Goal: Task Accomplishment & Management: Manage account settings

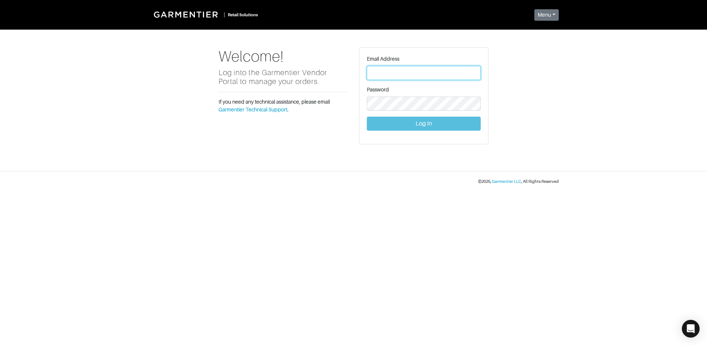
type input "[PERSON_NAME][EMAIL_ADDRESS][DOMAIN_NAME]"
click at [425, 120] on button "Log In" at bounding box center [424, 124] width 114 height 14
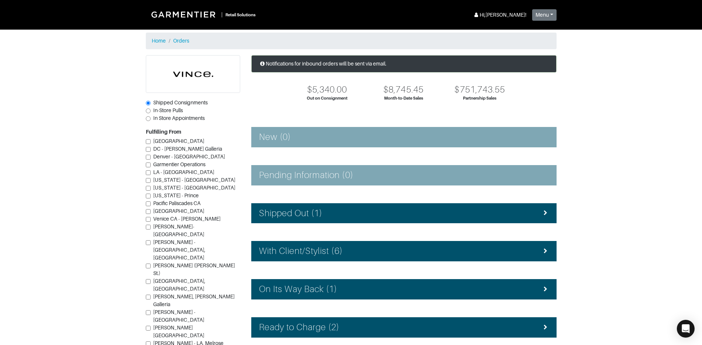
click at [167, 110] on span "In-Store Pulls" at bounding box center [168, 110] width 30 height 6
click at [151, 110] on input "In-Store Pulls" at bounding box center [148, 110] width 5 height 5
radio input "true"
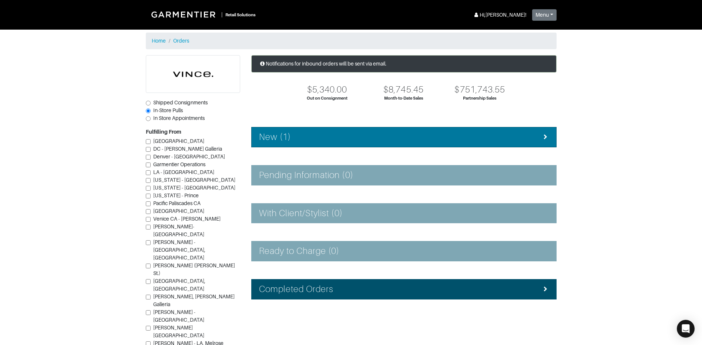
click at [286, 135] on h4 "New (1)" at bounding box center [275, 137] width 32 height 11
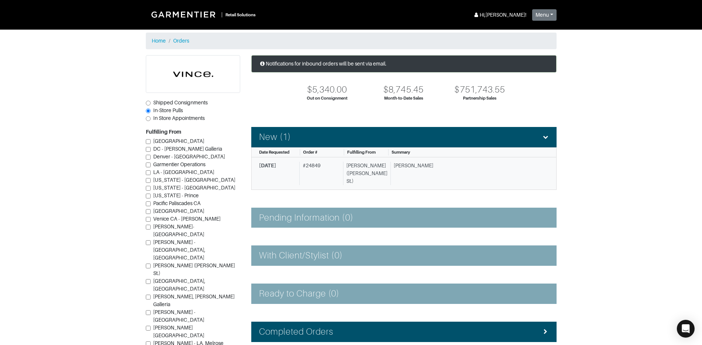
click at [298, 170] on div "10/10/2025 # 24849 Vince - Dallas (Knox St.) Jamie W." at bounding box center [401, 173] width 284 height 23
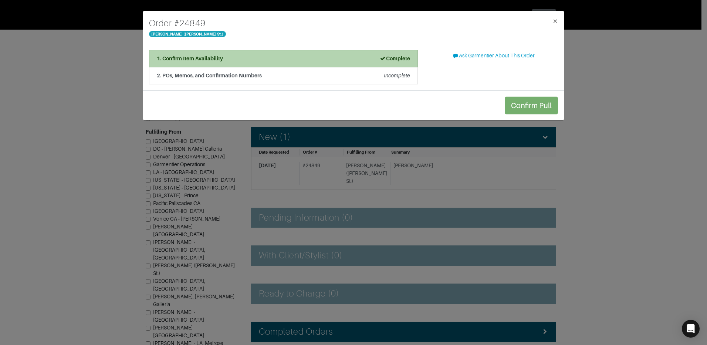
click at [398, 56] on strong "Complete" at bounding box center [395, 59] width 31 height 6
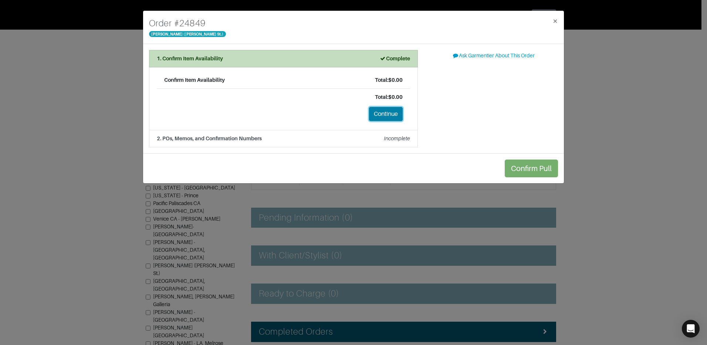
click at [376, 112] on button "Continue" at bounding box center [386, 114] width 34 height 14
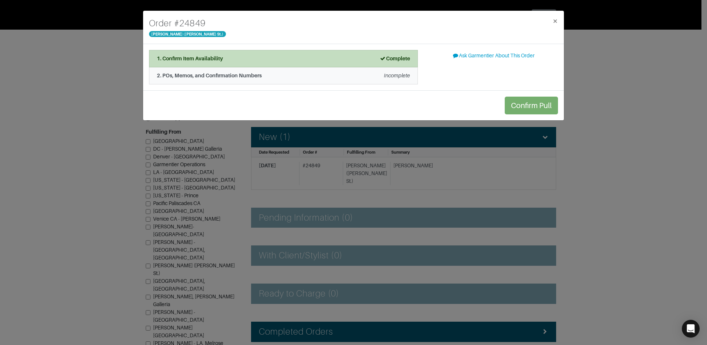
click at [342, 75] on div "2. POs, Memos, and Confirmation Numbers Incomplete" at bounding box center [283, 76] width 253 height 8
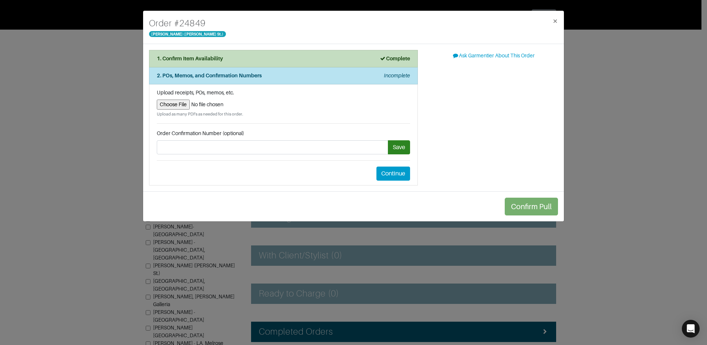
click at [184, 107] on input "file" at bounding box center [283, 105] width 253 height 10
type input "C:\fakepath\1013.pdf"
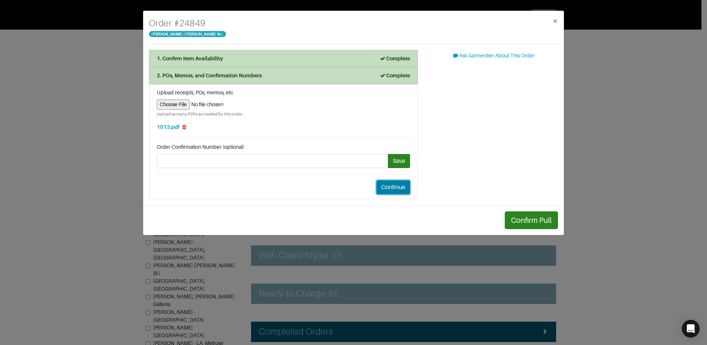
click at [396, 190] on button "Continue" at bounding box center [394, 187] width 34 height 14
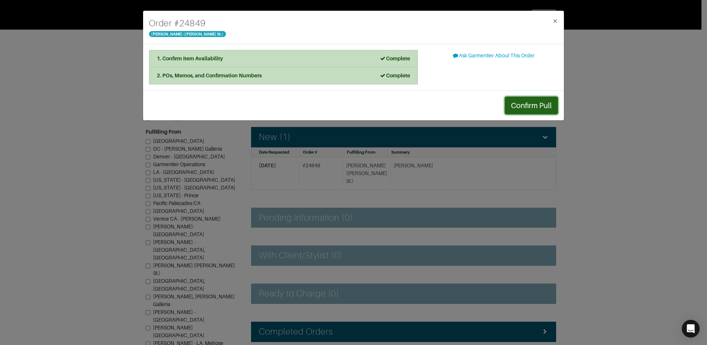
click at [515, 104] on button "Confirm Pull" at bounding box center [531, 106] width 53 height 18
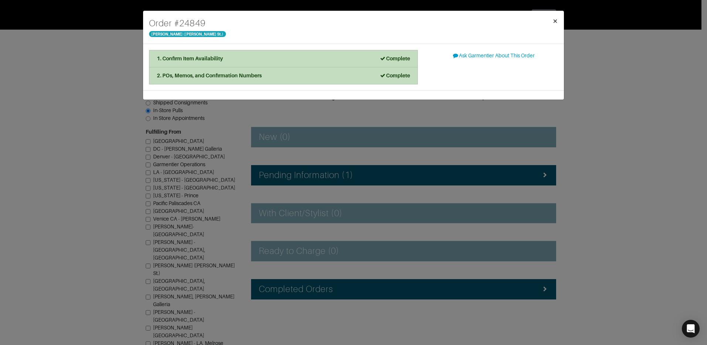
click at [554, 22] on span "×" at bounding box center [556, 21] width 6 height 10
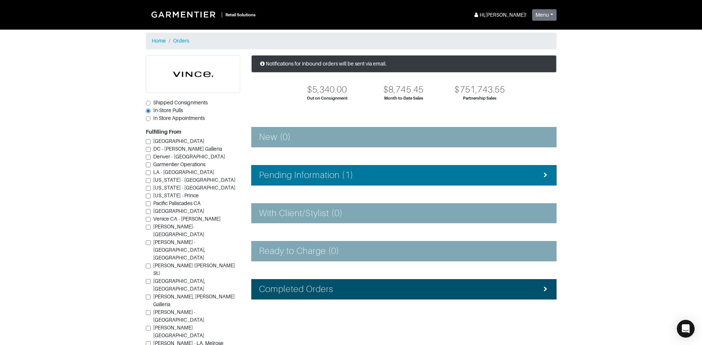
click at [494, 166] on li "Pending Information (1)" at bounding box center [403, 175] width 305 height 20
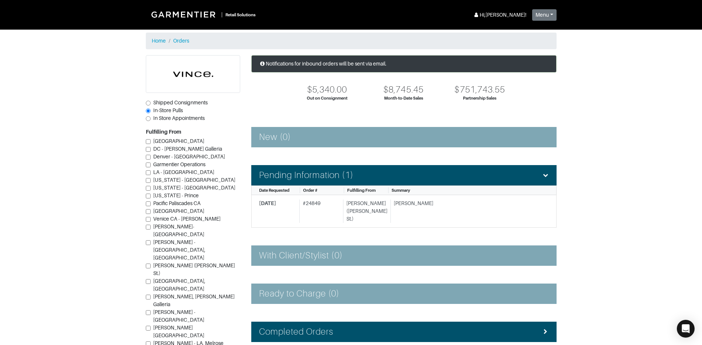
drag, startPoint x: 686, startPoint y: 229, endPoint x: 676, endPoint y: 216, distance: 16.6
click at [684, 229] on section "| Retail Solutions Hi, Vince M ! Menu Home Logout Home Orders Shipped Consignme…" at bounding box center [351, 215] width 702 height 430
